Goal: Entertainment & Leisure: Consume media (video, audio)

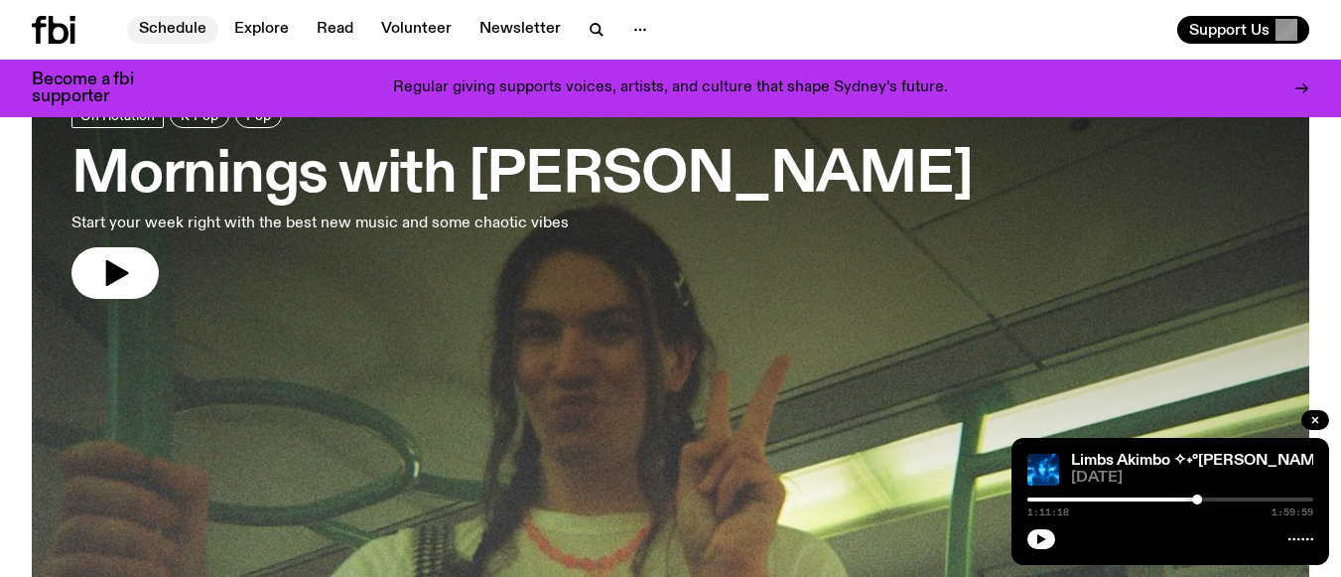
scroll to position [99, 0]
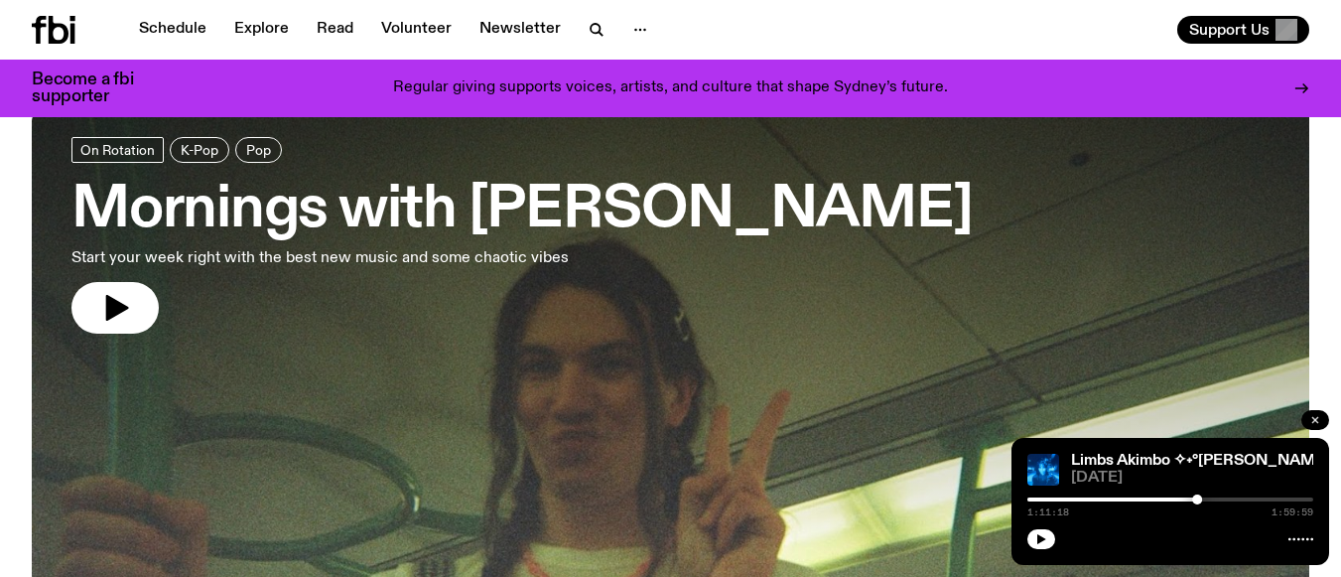
click at [1315, 423] on icon "button" at bounding box center [1315, 420] width 12 height 12
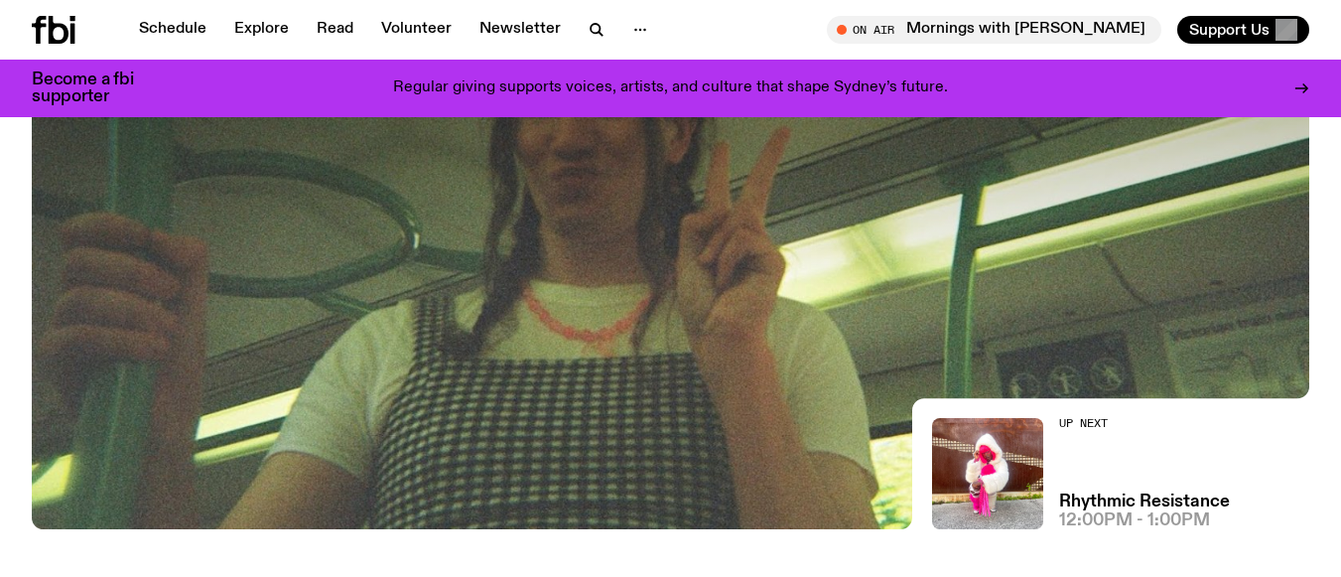
scroll to position [397, 0]
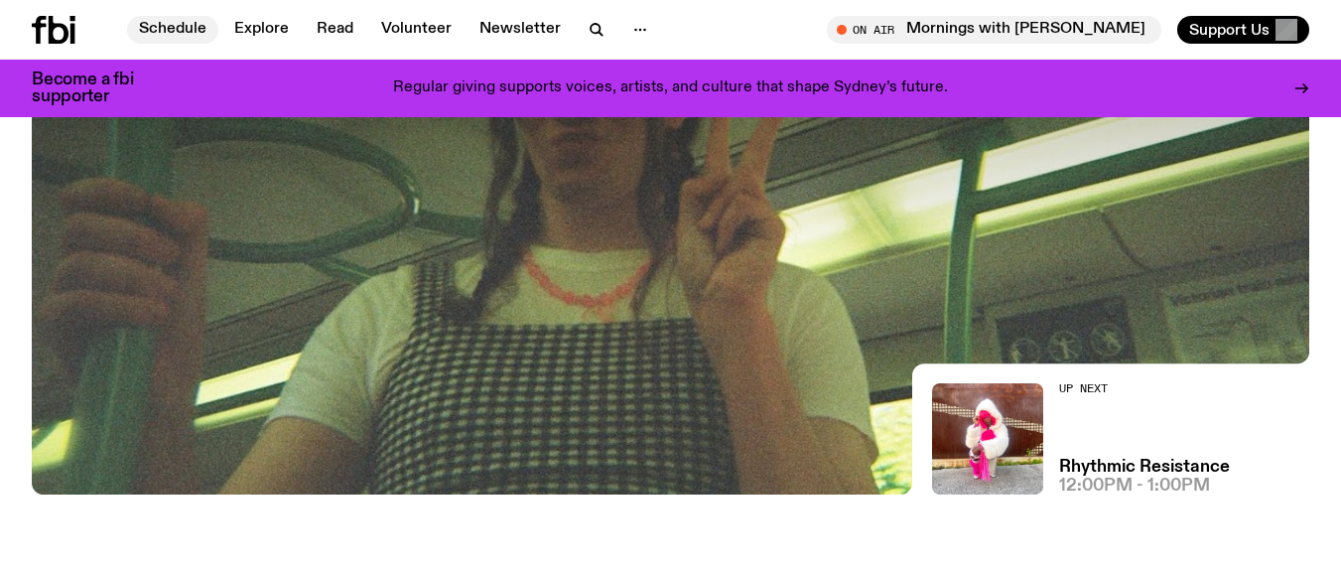
click at [180, 22] on link "Schedule" at bounding box center [172, 30] width 91 height 28
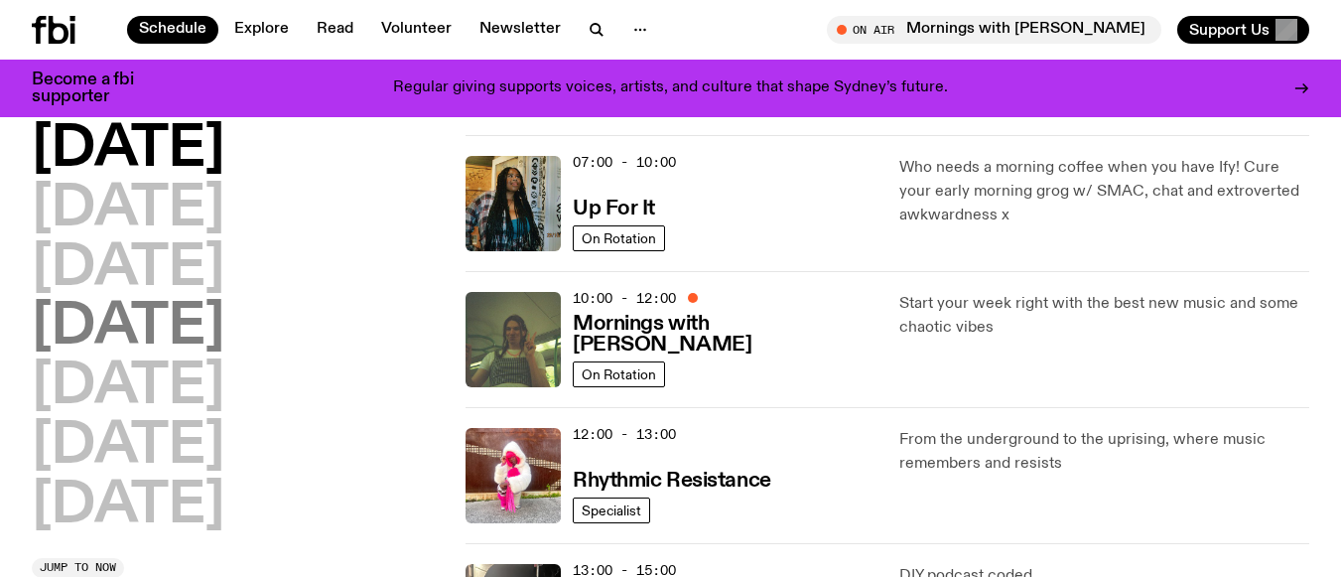
scroll to position [192, 0]
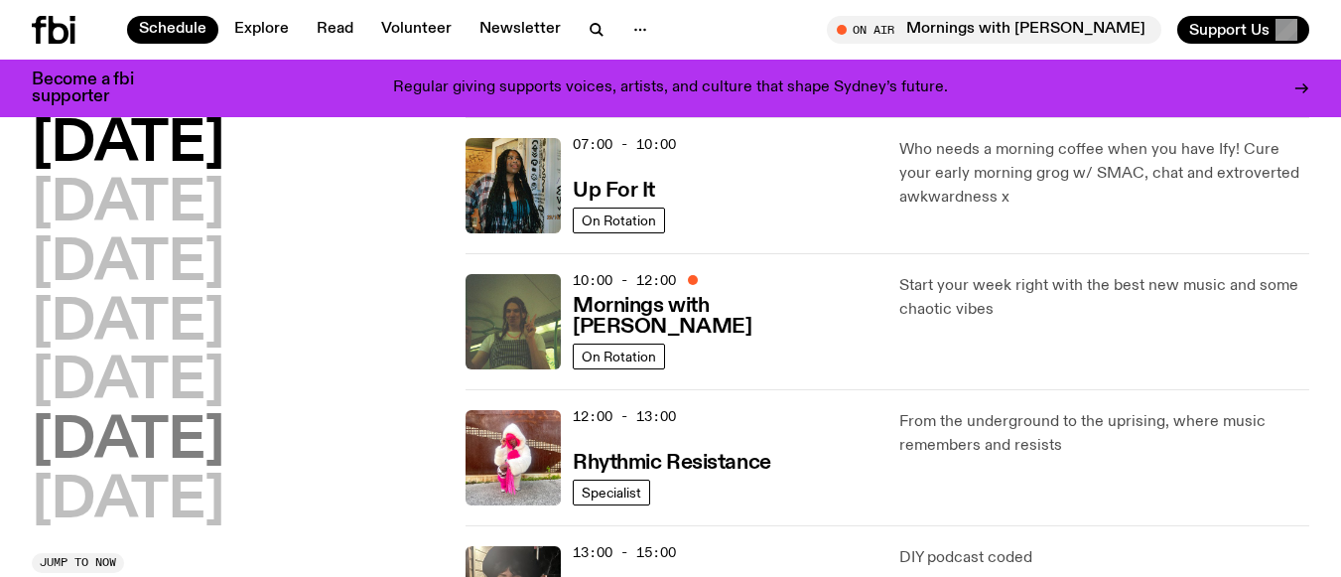
click at [187, 436] on h2 "[DATE]" at bounding box center [128, 442] width 193 height 56
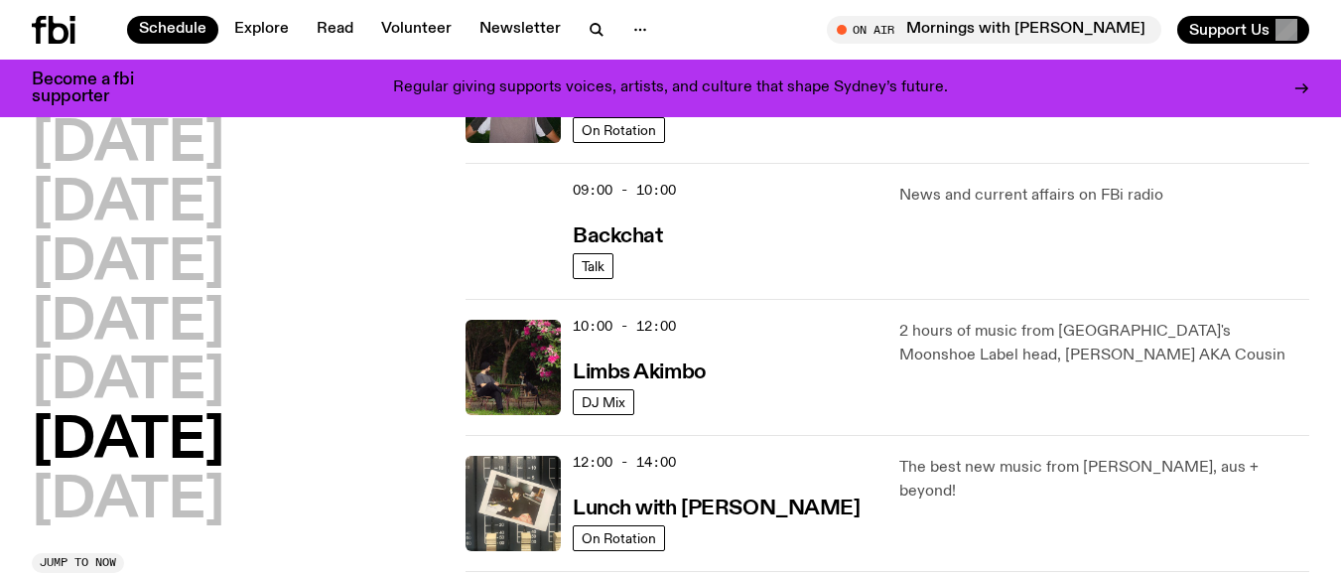
scroll to position [453, 0]
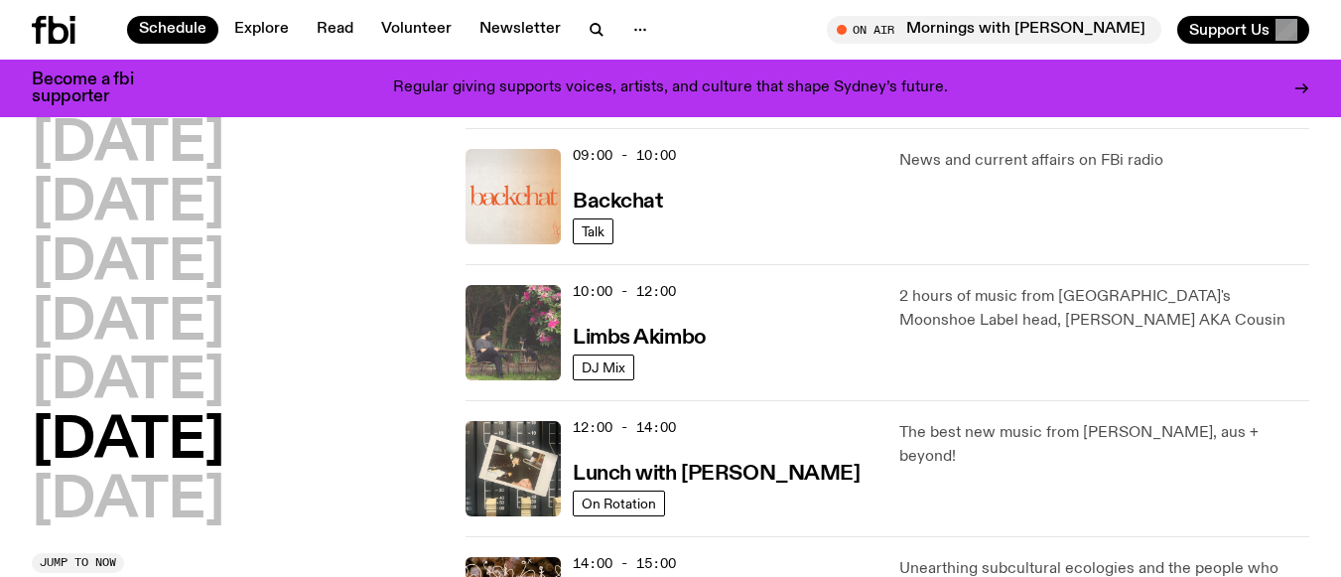
click at [502, 314] on img at bounding box center [513, 332] width 95 height 95
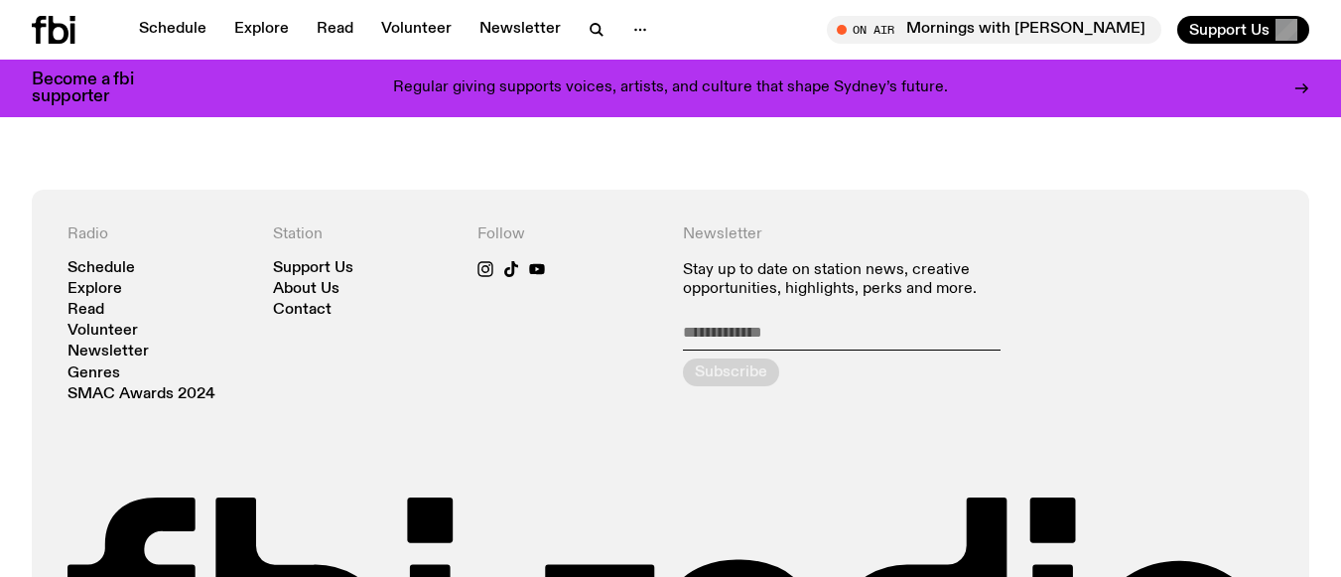
scroll to position [3362, 0]
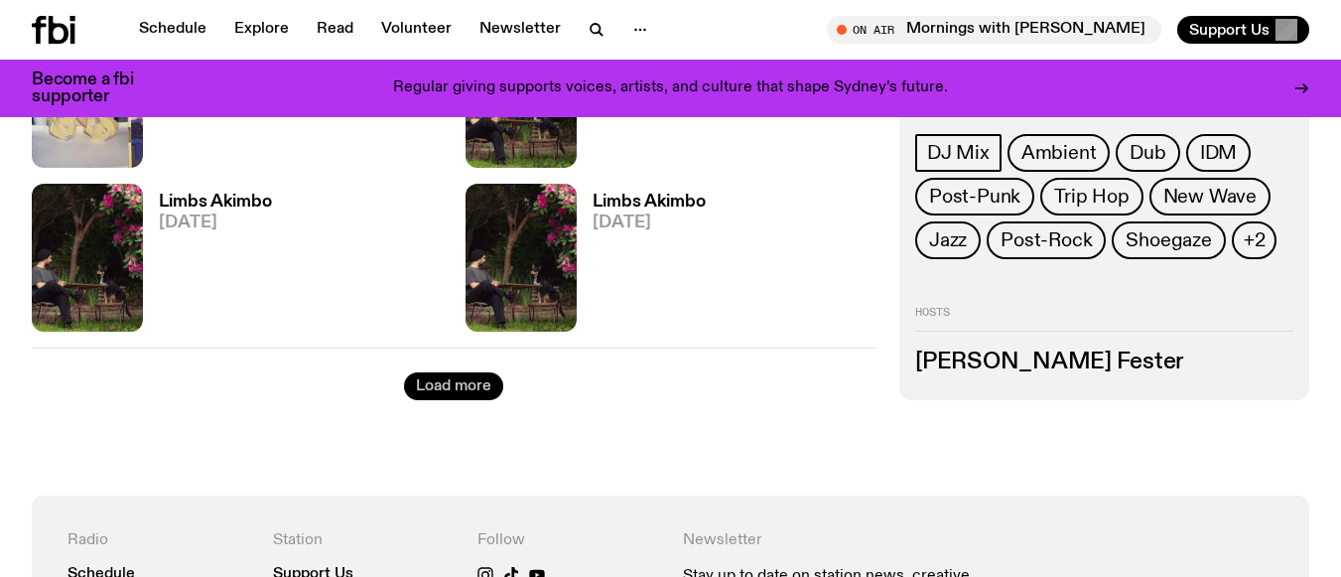
click at [454, 383] on button "Load more" at bounding box center [453, 386] width 99 height 28
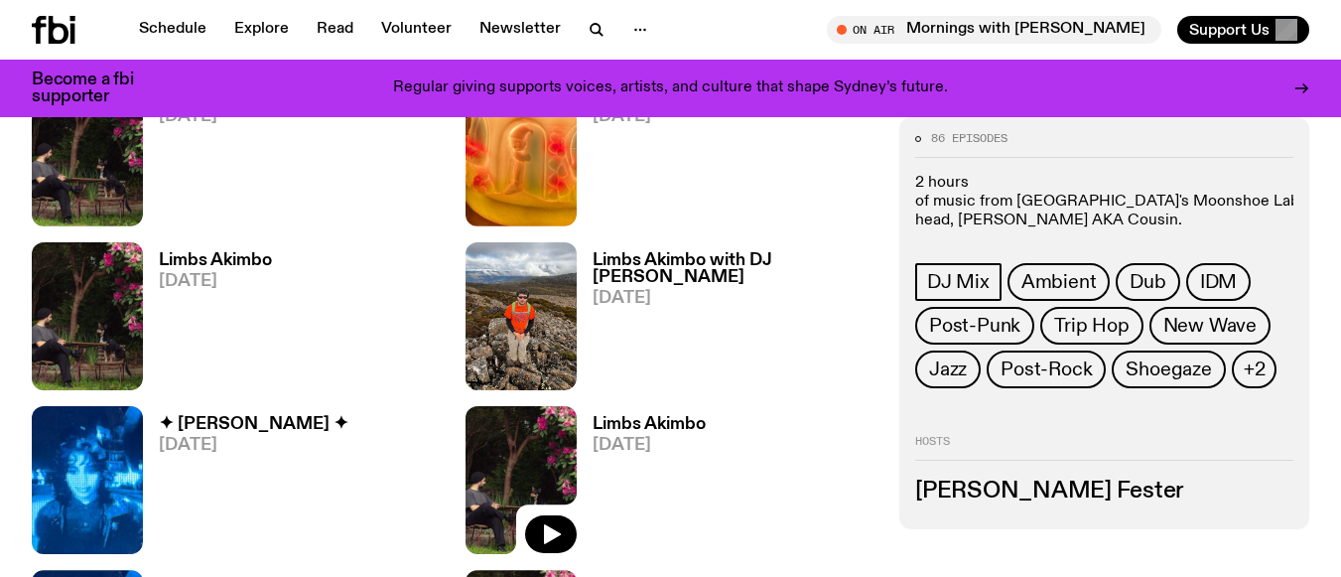
scroll to position [4652, 0]
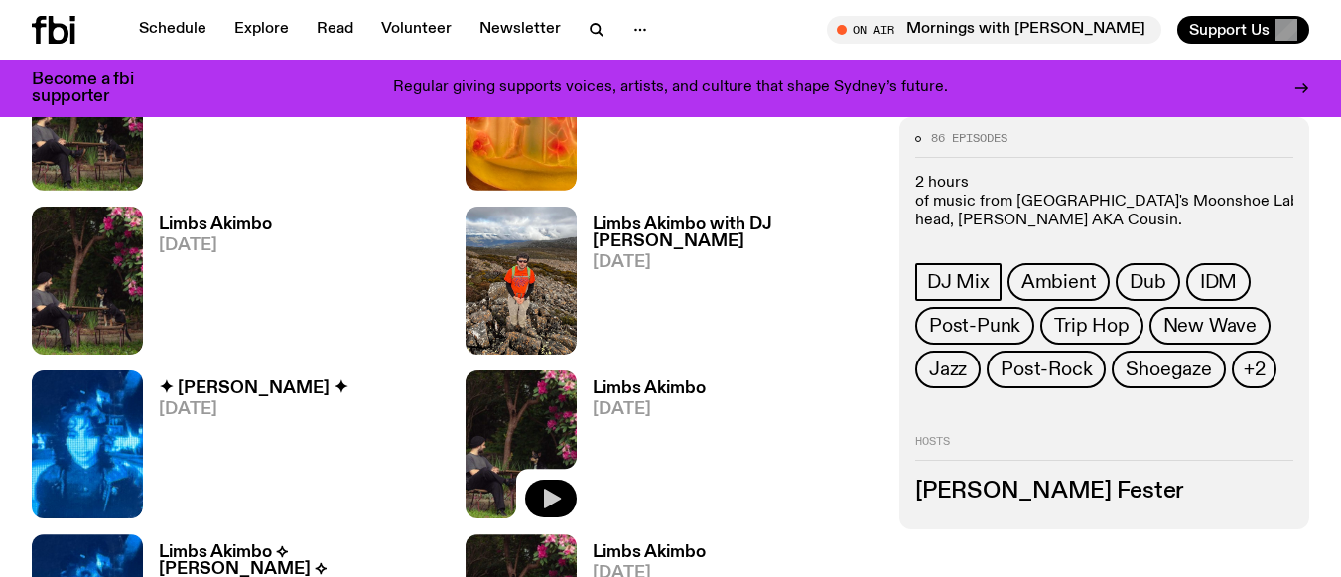
click at [557, 500] on icon "button" at bounding box center [552, 499] width 17 height 20
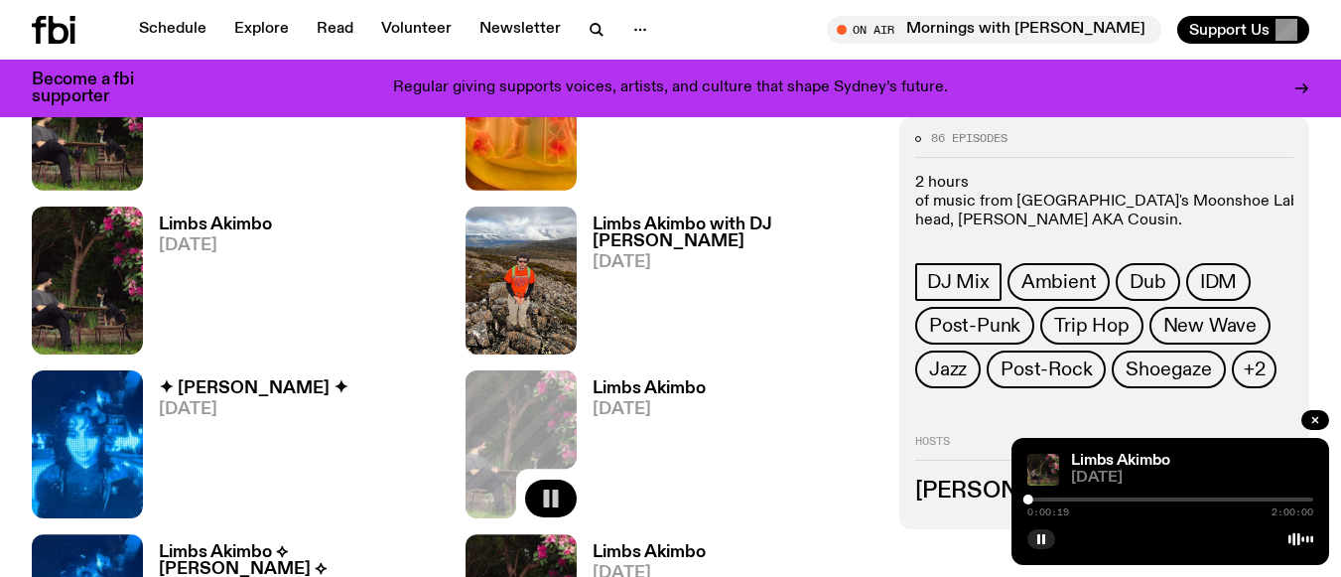
click at [1035, 493] on div "0:00:19 2:00:00" at bounding box center [1170, 505] width 286 height 24
click at [1036, 497] on div at bounding box center [1170, 499] width 286 height 4
click at [1046, 499] on div at bounding box center [1170, 499] width 286 height 4
click at [1318, 429] on button "button" at bounding box center [1315, 420] width 28 height 20
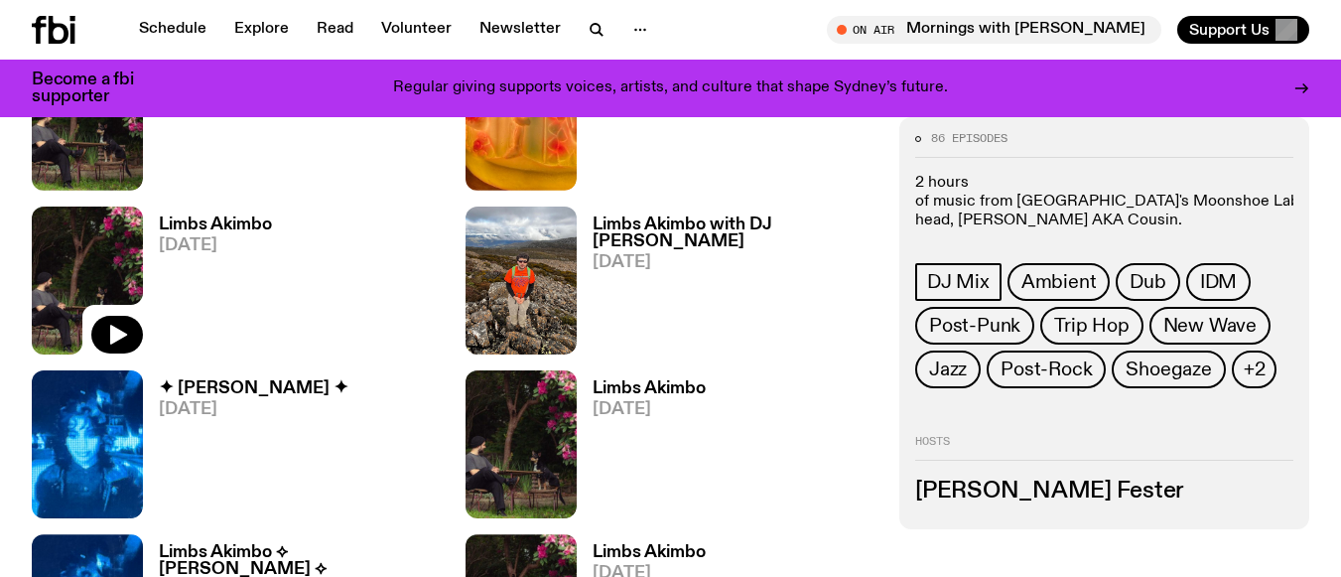
click at [84, 249] on img at bounding box center [87, 280] width 111 height 148
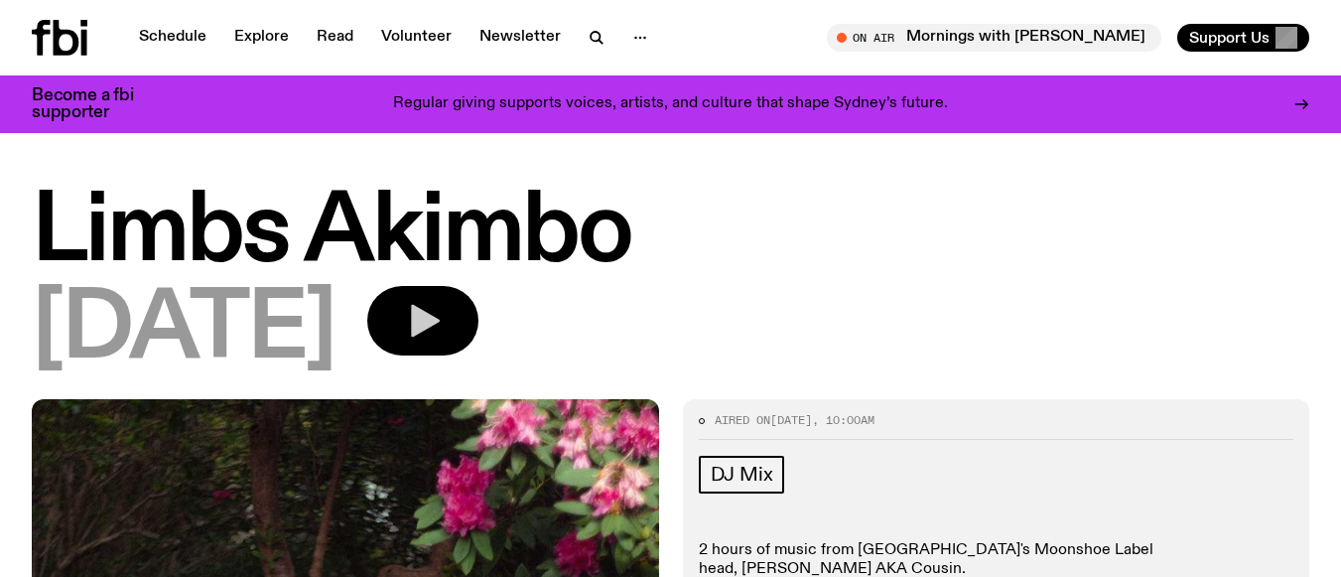
click at [440, 318] on icon "button" at bounding box center [425, 321] width 29 height 33
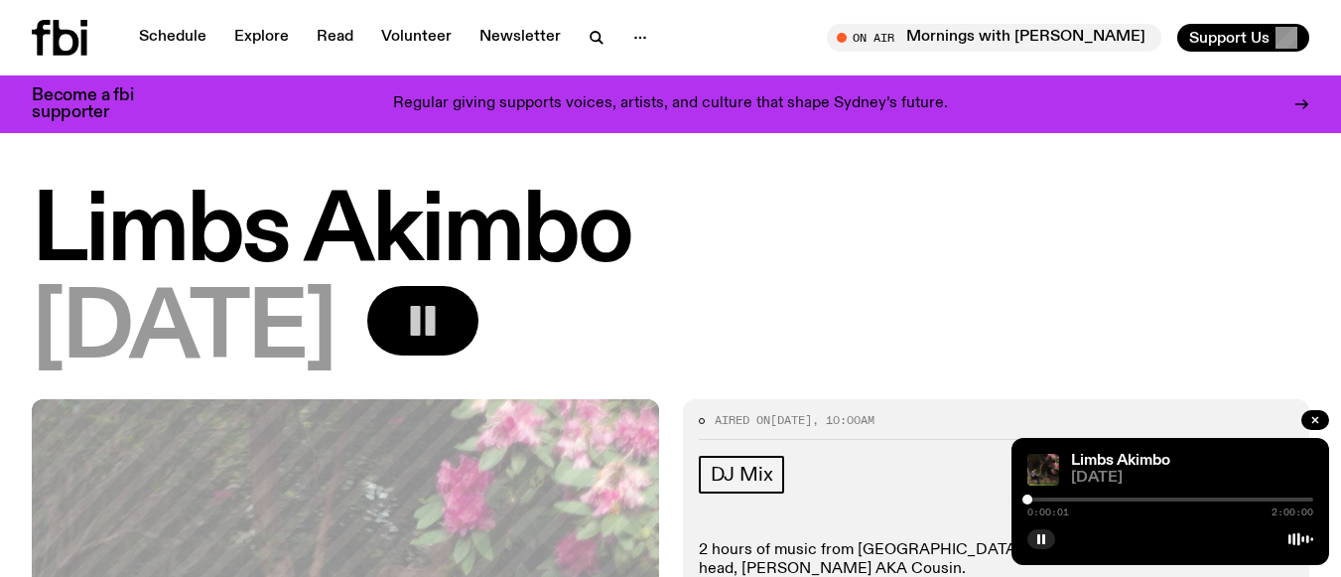
click at [1034, 497] on div at bounding box center [1170, 499] width 286 height 4
click at [1041, 499] on div at bounding box center [1170, 499] width 286 height 4
